Goal: Transaction & Acquisition: Purchase product/service

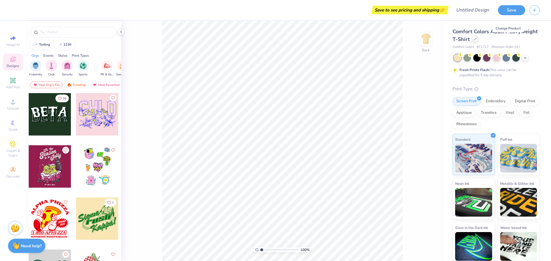
click at [478, 41] on div at bounding box center [475, 39] width 6 height 6
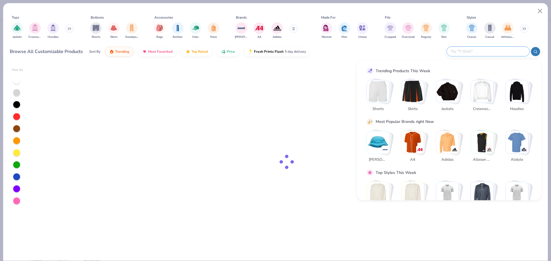
click at [503, 50] on input "text" at bounding box center [487, 51] width 75 height 7
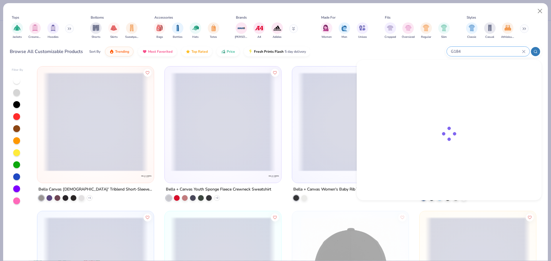
type input "G184"
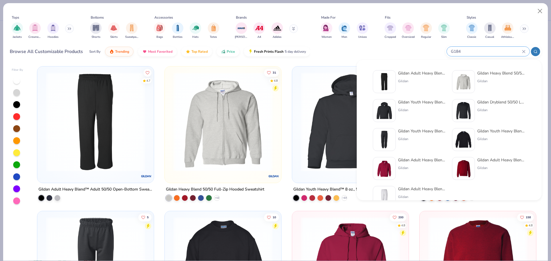
click at [408, 73] on div "Gildan Adult Heavy Blend™ Adult 50/50 Open-Bottom Sweatpant" at bounding box center [422, 73] width 48 height 6
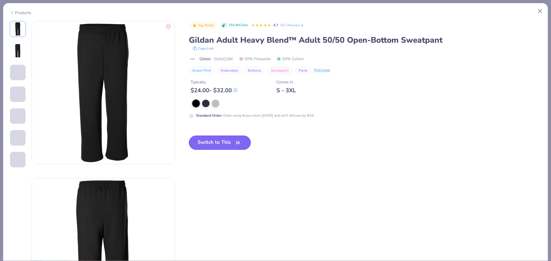
click at [239, 146] on icon "button" at bounding box center [238, 143] width 8 height 8
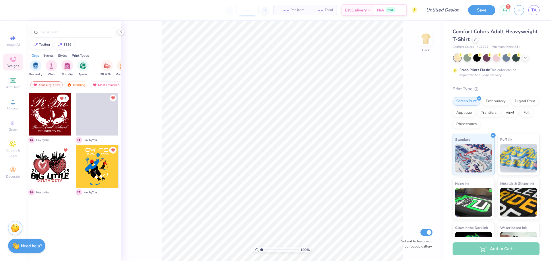
click at [250, 13] on input "number" at bounding box center [247, 10] width 22 height 10
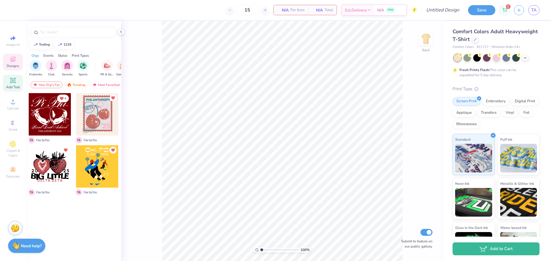
type input "15"
click at [16, 77] on div "Add Text" at bounding box center [13, 83] width 20 height 17
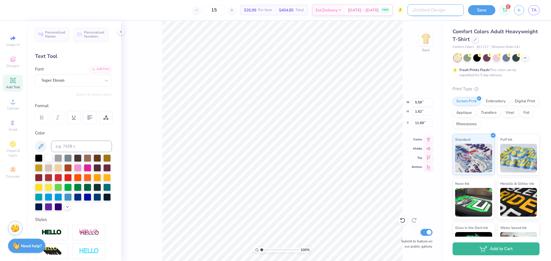
click at [444, 12] on input "Design Title" at bounding box center [435, 9] width 56 height 11
type input "tttt"
click at [486, 12] on button "Save" at bounding box center [481, 9] width 27 height 10
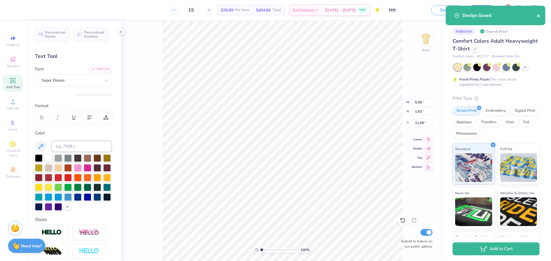
click at [538, 16] on icon "close" at bounding box center [538, 15] width 3 height 3
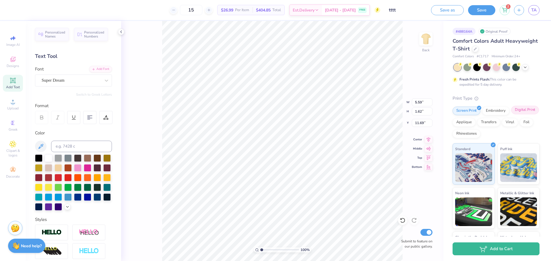
scroll to position [36, 0]
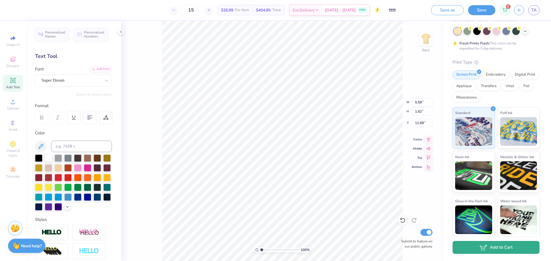
click at [497, 245] on button "Add to Cart" at bounding box center [495, 247] width 87 height 13
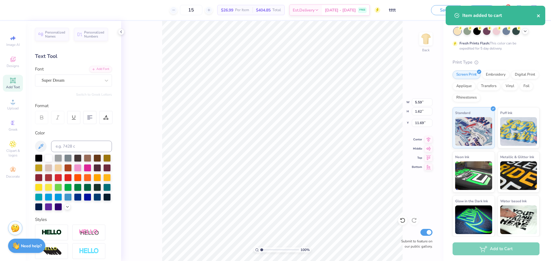
click at [539, 15] on div "Item added to cart" at bounding box center [495, 16] width 100 height 20
click at [539, 15] on icon "close" at bounding box center [538, 15] width 4 height 5
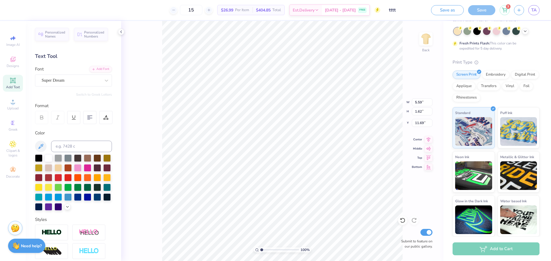
click at [501, 6] on div "3" at bounding box center [504, 10] width 10 height 10
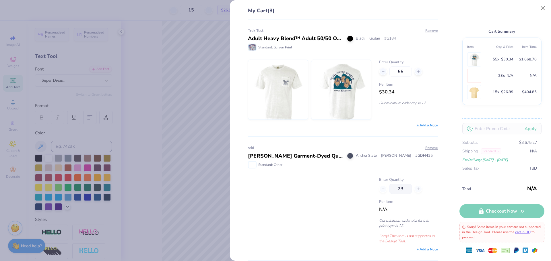
scroll to position [112, 0]
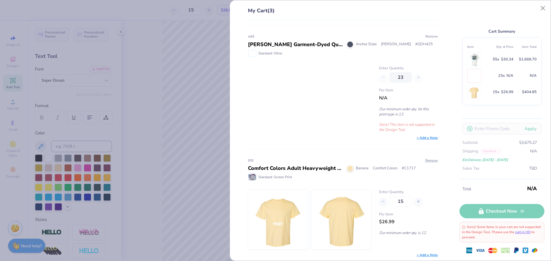
click at [425, 36] on button "Remove" at bounding box center [431, 36] width 13 height 5
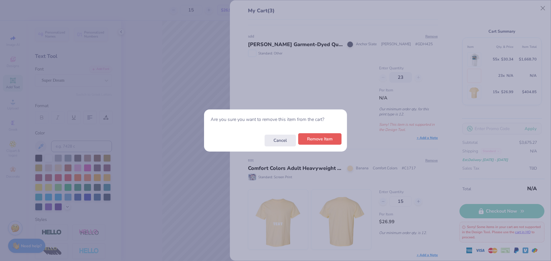
click at [316, 136] on button "Remove Item" at bounding box center [319, 139] width 43 height 12
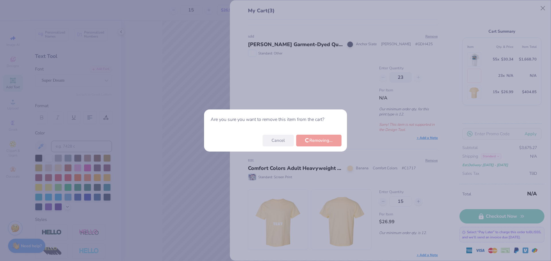
scroll to position [0, 0]
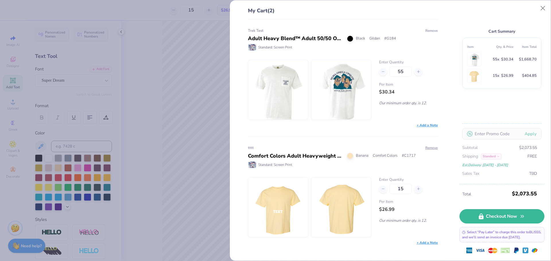
click at [430, 29] on button "Remove" at bounding box center [431, 30] width 13 height 5
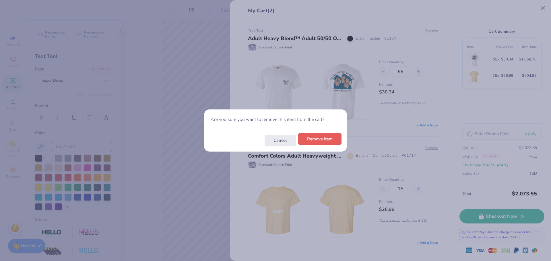
click at [322, 141] on button "Remove Item" at bounding box center [319, 139] width 43 height 12
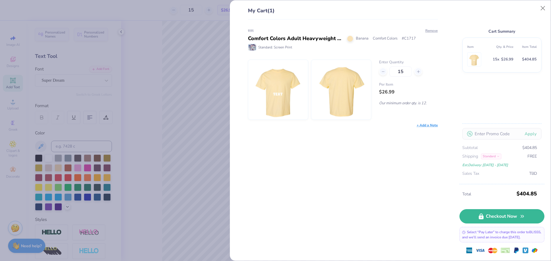
click at [497, 158] on icon at bounding box center [497, 156] width 3 height 3
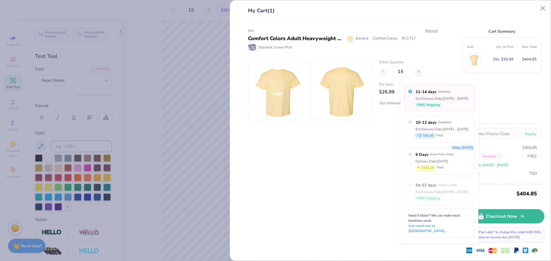
click at [497, 158] on icon at bounding box center [497, 156] width 3 height 3
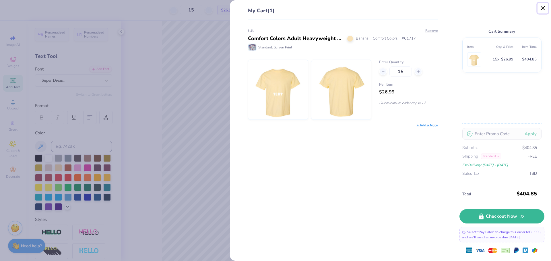
click at [543, 10] on button "Close" at bounding box center [542, 8] width 11 height 11
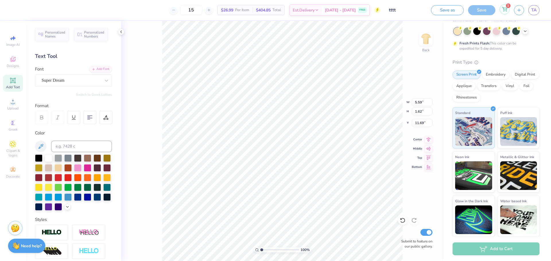
click at [507, 11] on icon at bounding box center [504, 9] width 5 height 5
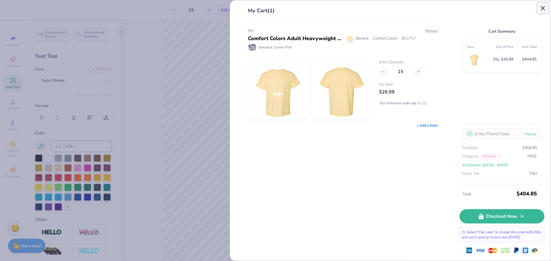
click at [544, 11] on button "Close" at bounding box center [542, 8] width 11 height 11
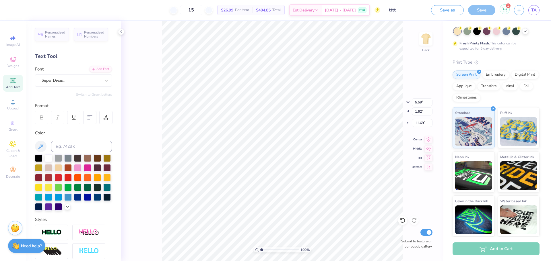
click at [505, 10] on icon at bounding box center [504, 8] width 5 height 3
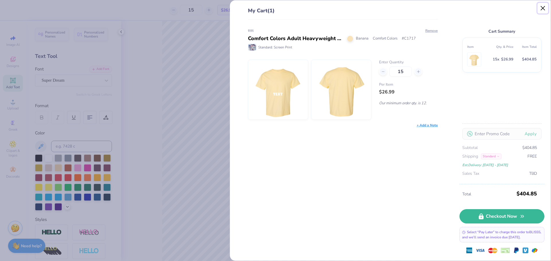
click at [544, 12] on button "Close" at bounding box center [542, 8] width 11 height 11
